Goal: Navigation & Orientation: Find specific page/section

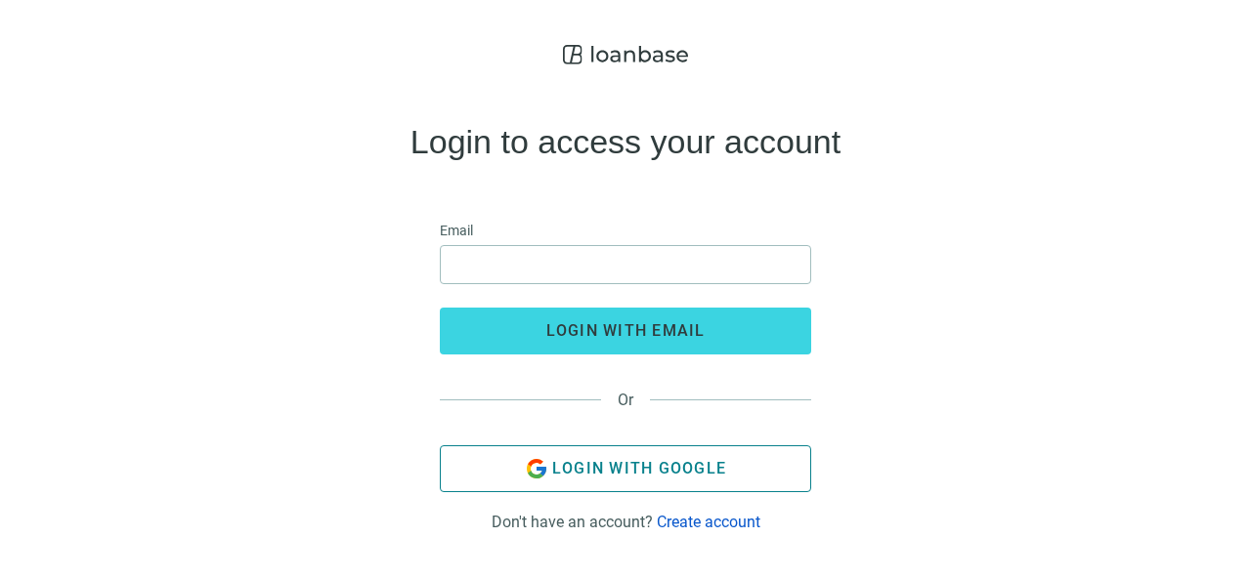
click at [607, 482] on button "Login with Google" at bounding box center [625, 469] width 371 height 47
